Goal: Information Seeking & Learning: Learn about a topic

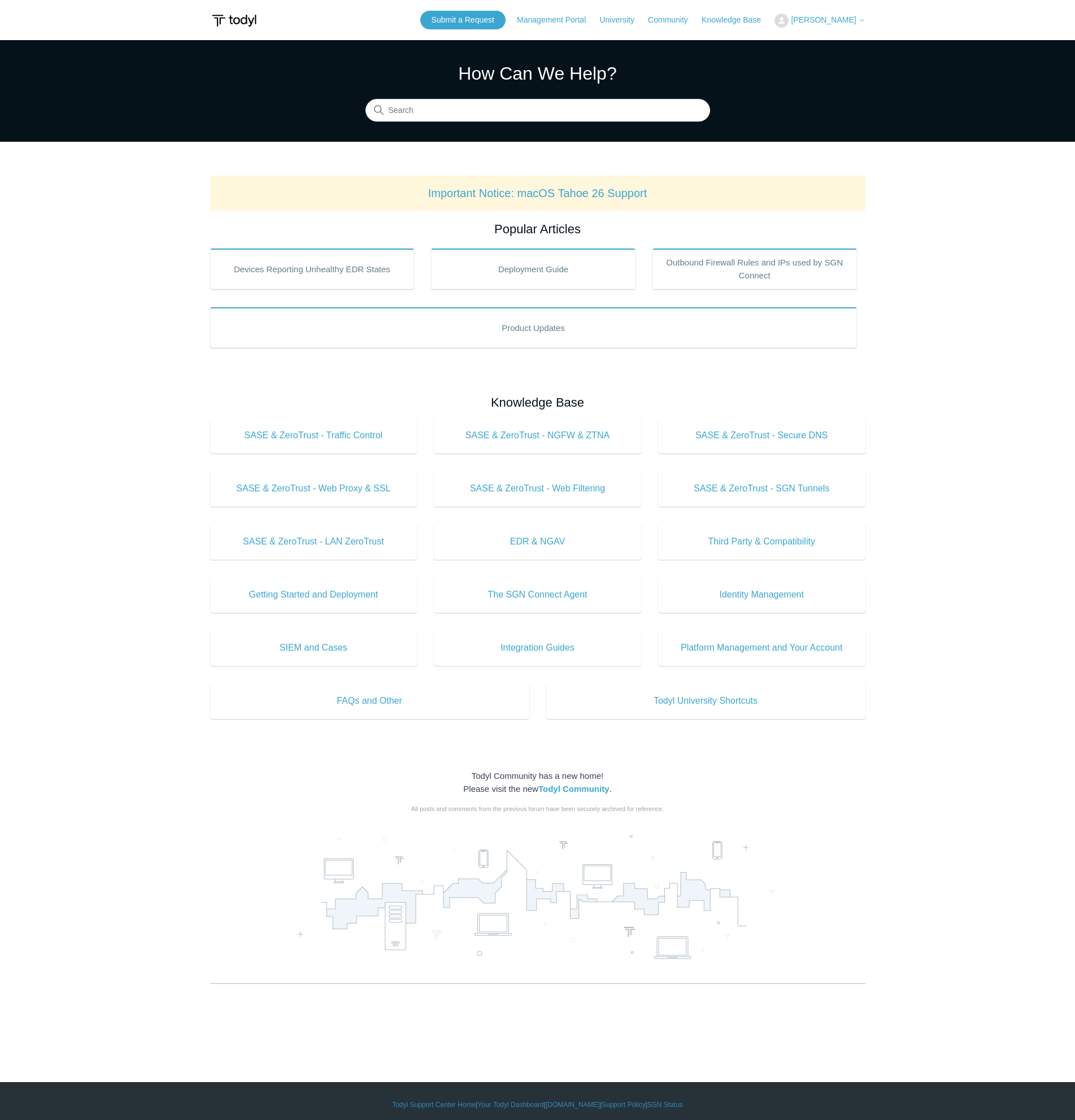
drag, startPoint x: 975, startPoint y: 427, endPoint x: 992, endPoint y: 422, distance: 17.7
click at [983, 429] on main "Todyl Support Center How Can We Help? Search Important Notice: macOS Tahoe 26 S…" at bounding box center [538, 545] width 1075 height 1009
click at [505, 108] on input "Search" at bounding box center [538, 110] width 345 height 22
type input "upgrade"
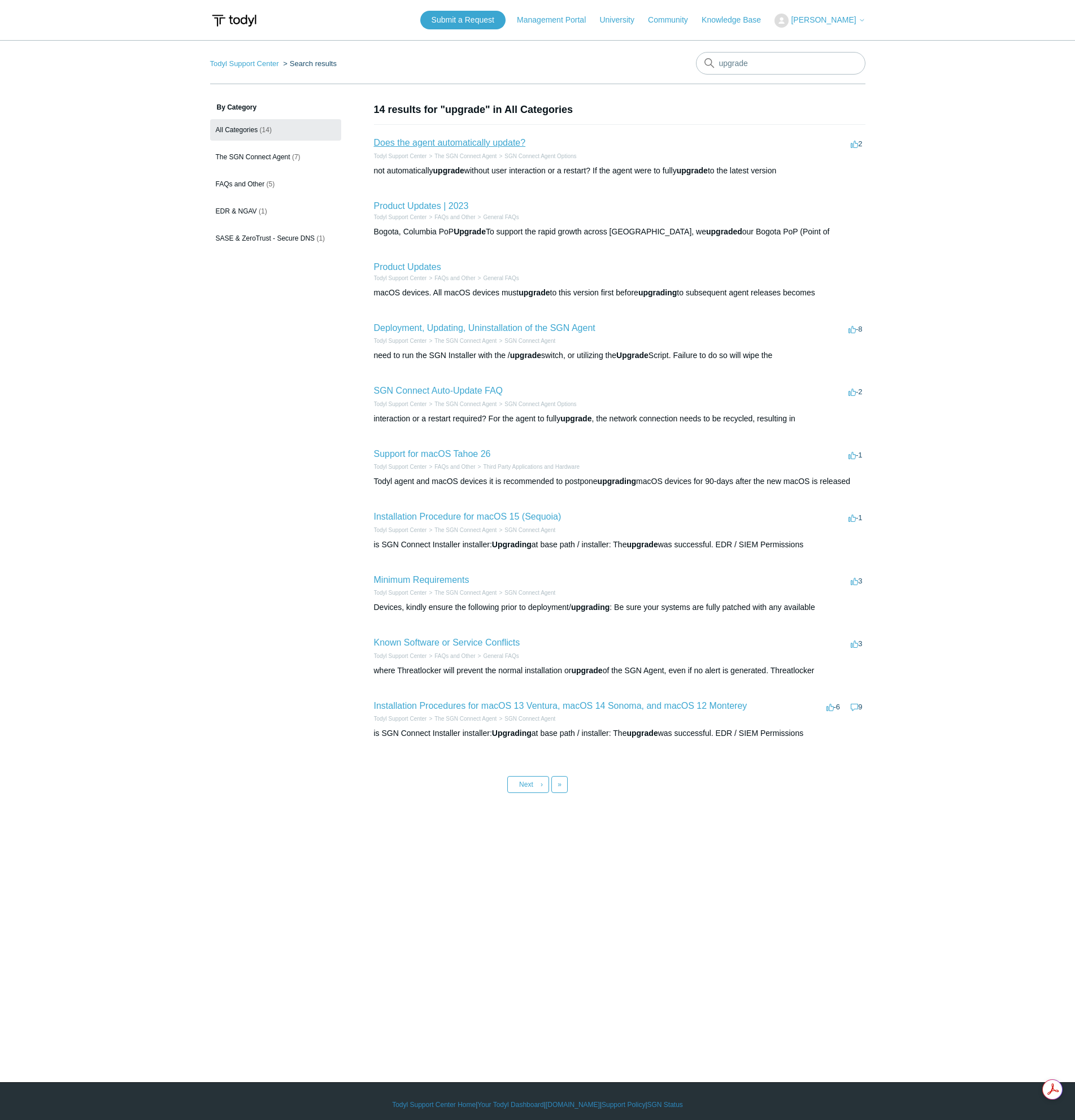
click at [481, 138] on link "Does the agent automatically update?" at bounding box center [450, 142] width 152 height 10
click at [479, 325] on link "Deployment, Updating, Uninstallation of the SGN Agent" at bounding box center [485, 327] width 222 height 10
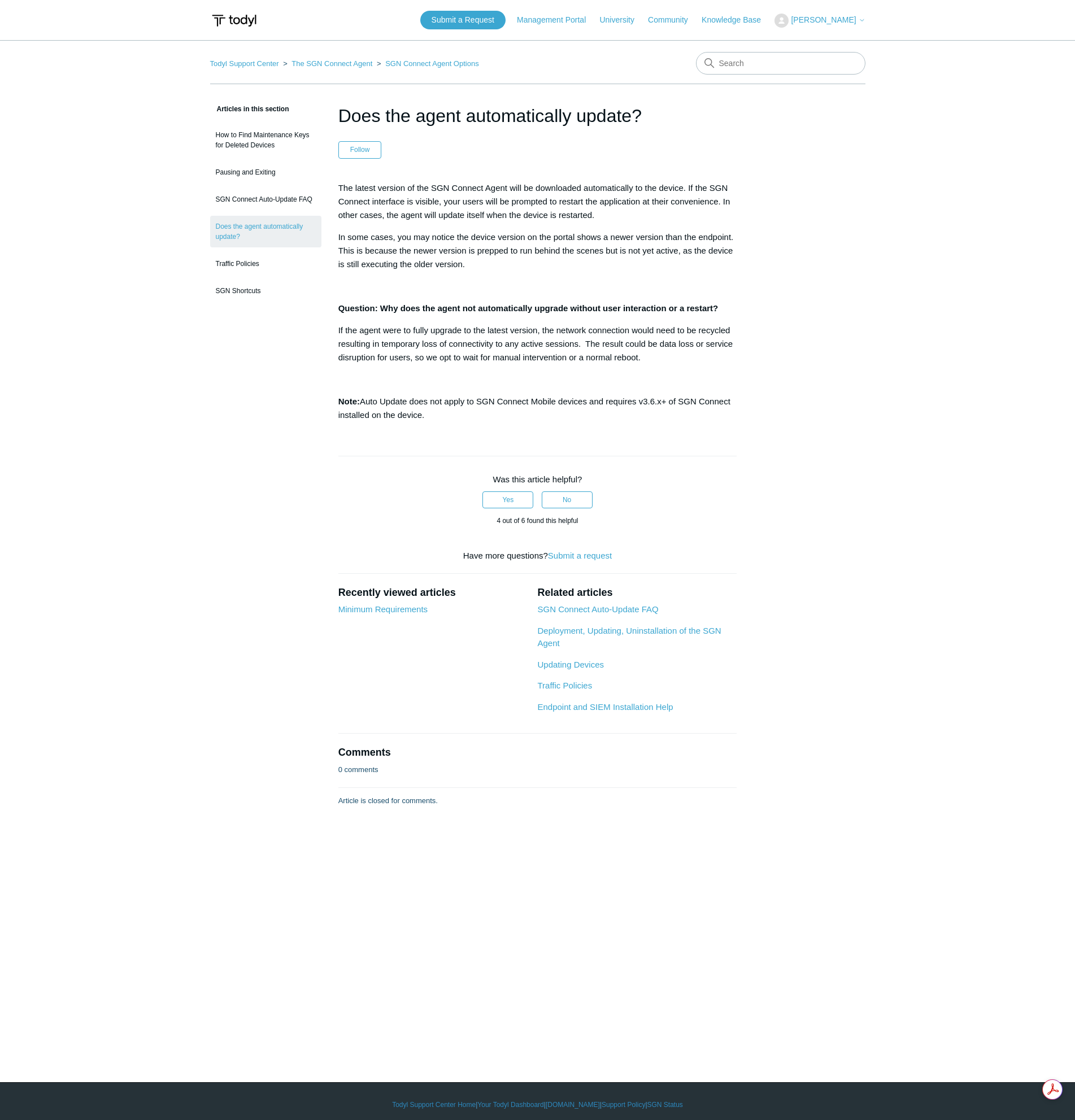
drag, startPoint x: 634, startPoint y: 435, endPoint x: 643, endPoint y: 434, distance: 9.1
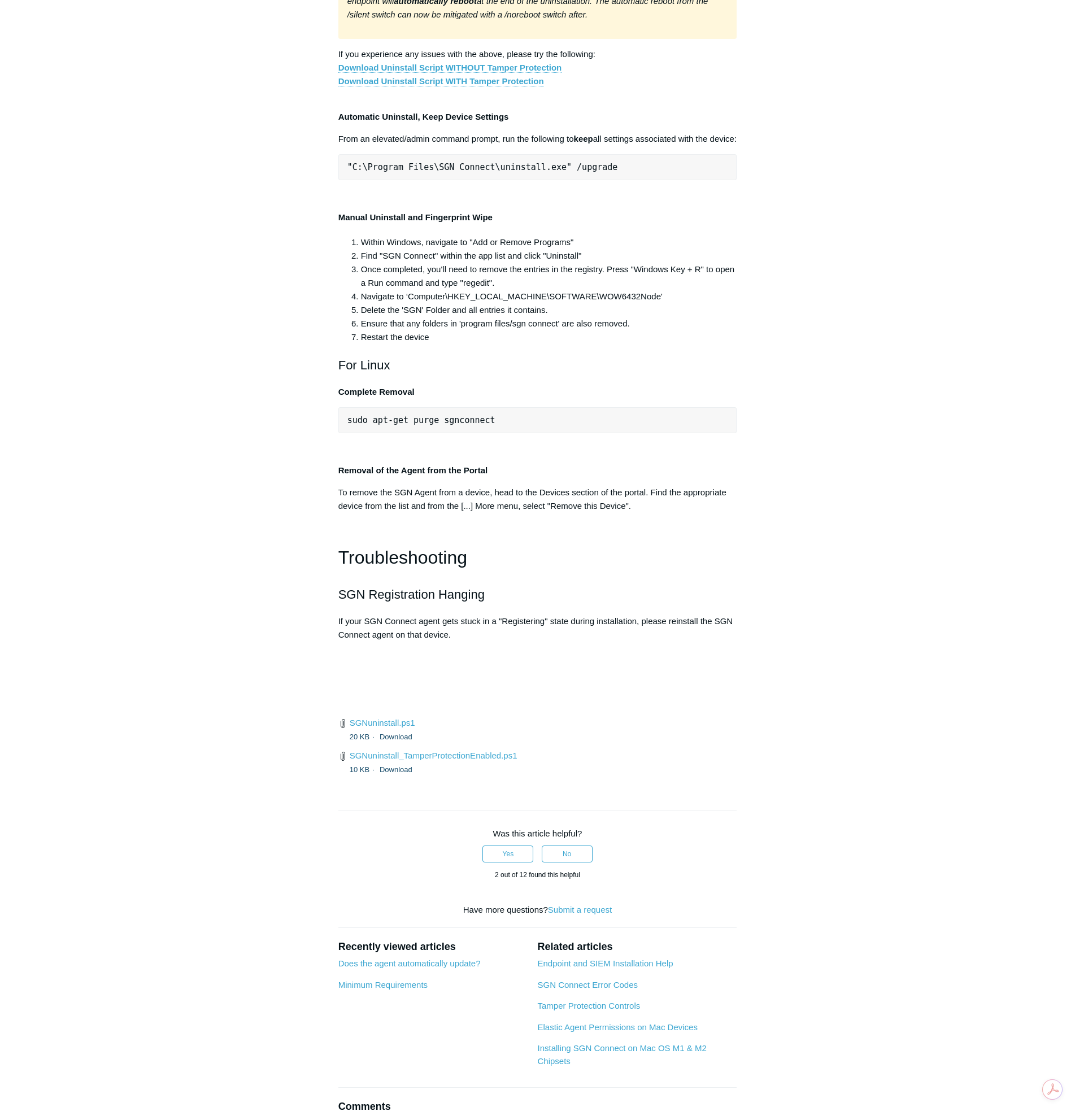
scroll to position [2146, 0]
